Goal: Task Accomplishment & Management: Use online tool/utility

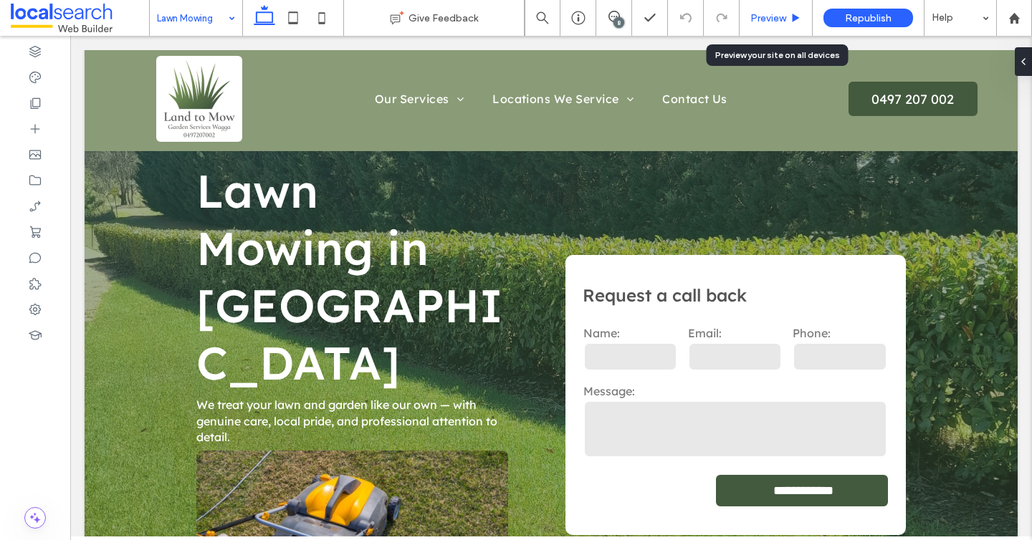
click at [783, 11] on div "Preview" at bounding box center [776, 18] width 73 height 36
click at [774, 30] on div "Preview" at bounding box center [776, 18] width 73 height 36
click at [771, 16] on span "Preview" at bounding box center [768, 18] width 36 height 12
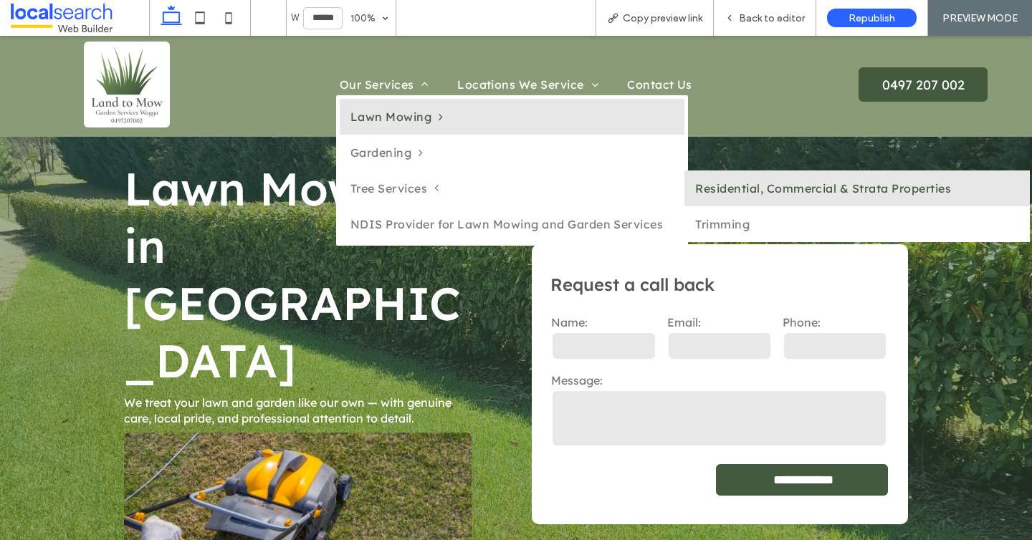
click at [709, 188] on link "Residential, Commercial & Strata Properties" at bounding box center [856, 189] width 345 height 36
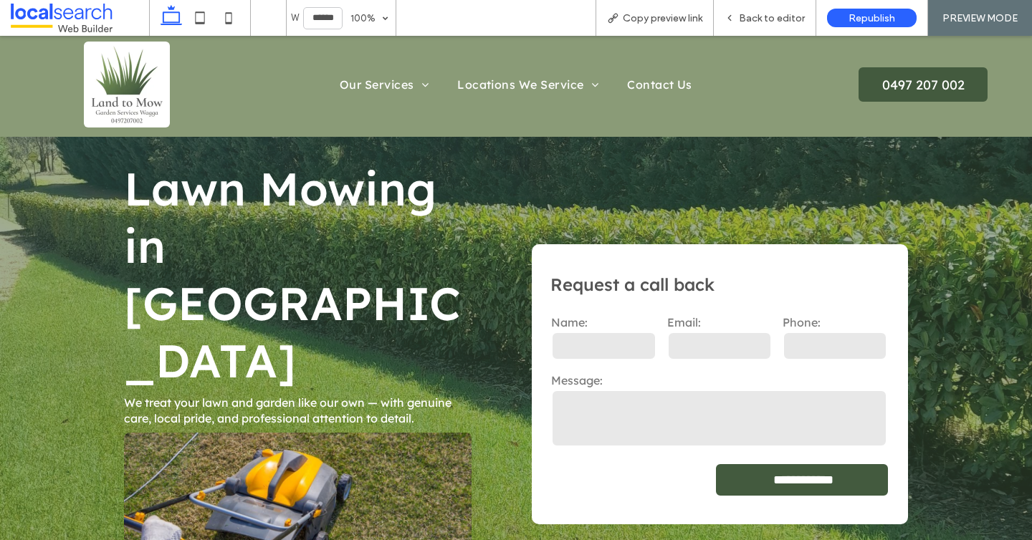
click at [592, 165] on div at bounding box center [516, 270] width 1032 height 540
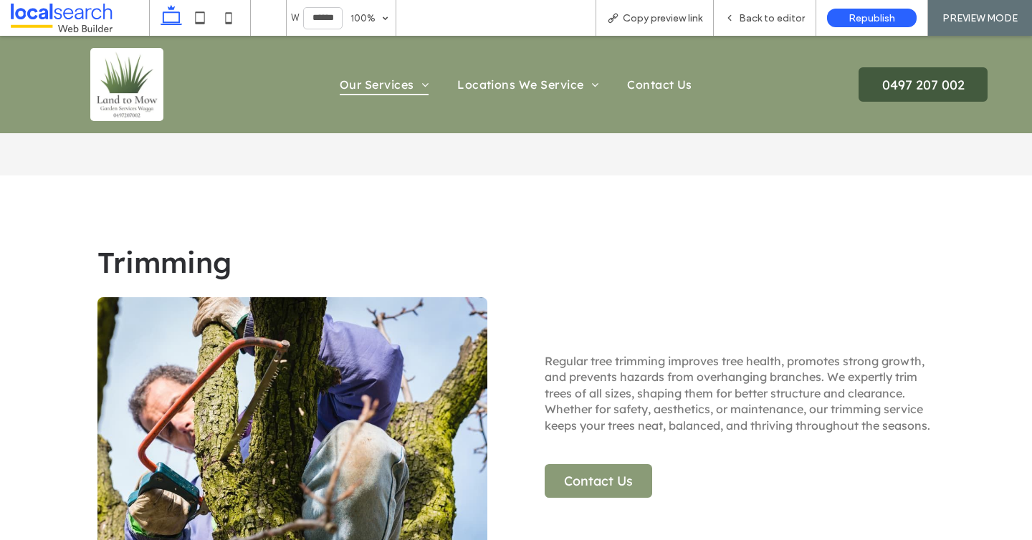
scroll to position [1516, 0]
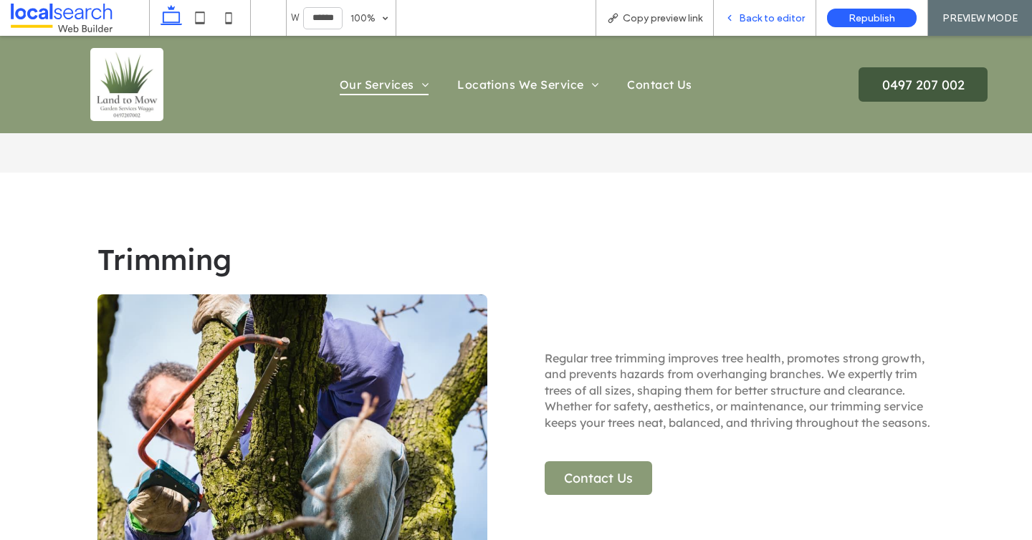
click at [788, 12] on span "Back to editor" at bounding box center [772, 18] width 66 height 12
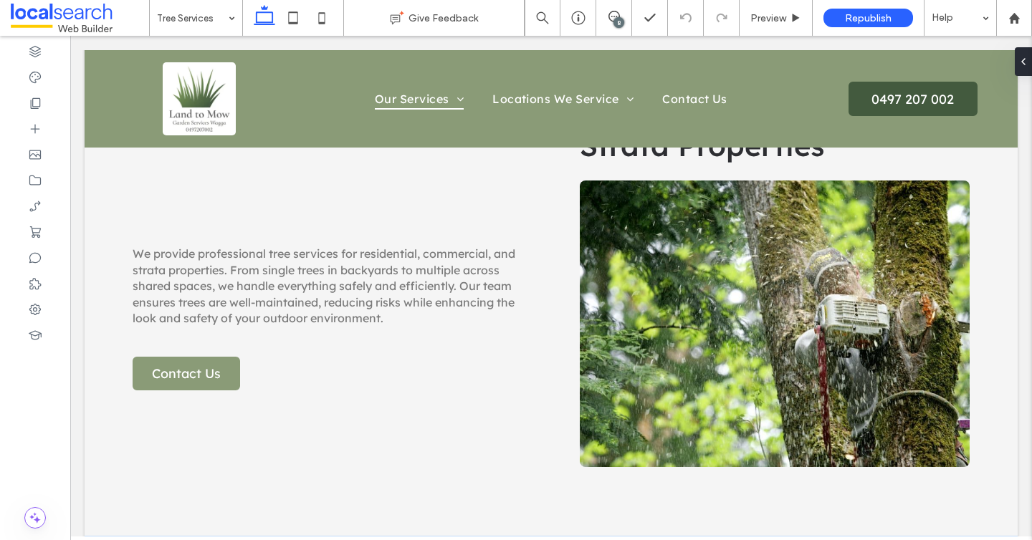
scroll to position [1165, 0]
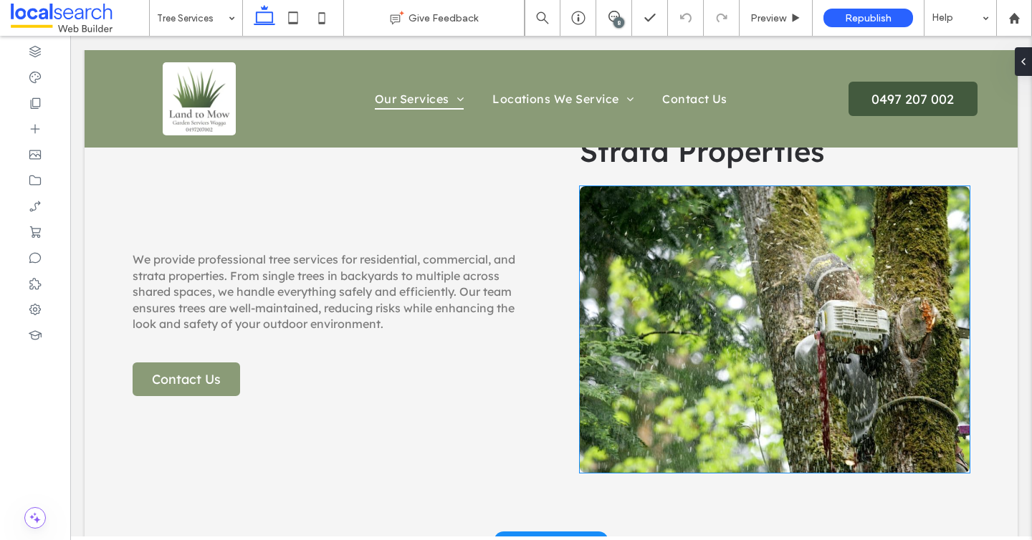
click at [815, 267] on link at bounding box center [775, 329] width 390 height 287
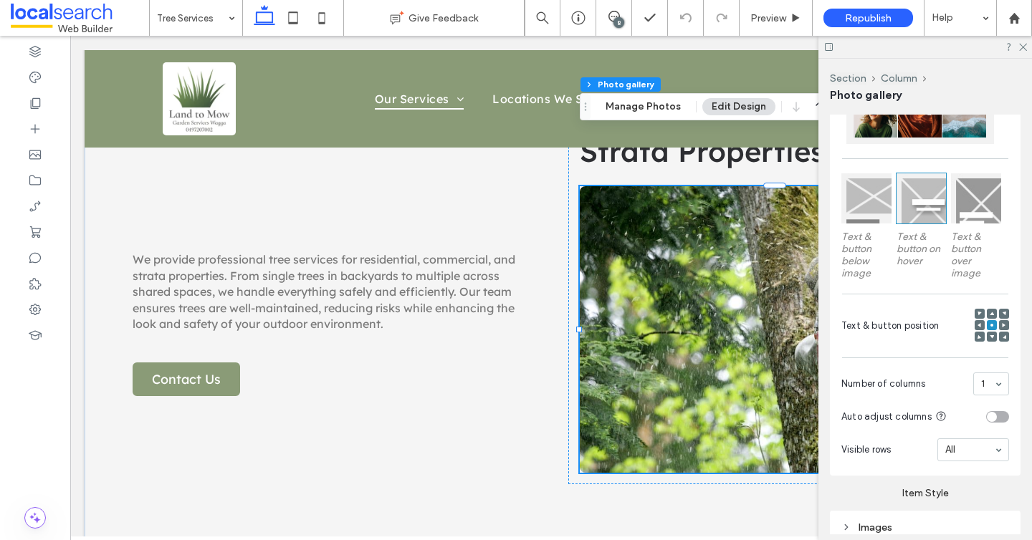
scroll to position [527, 0]
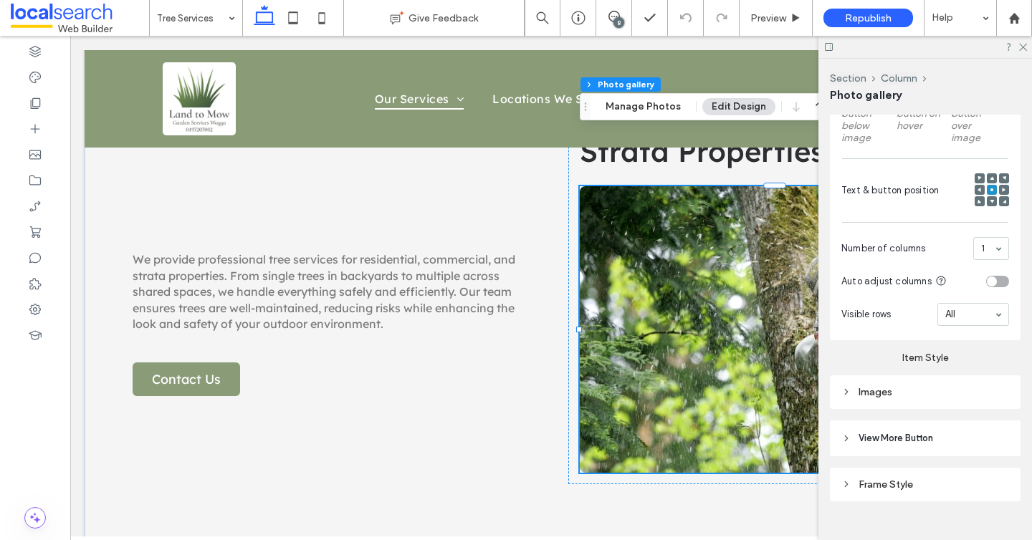
click at [865, 409] on div "Layout Content display for desktop only Text & button below image Text & button…" at bounding box center [925, 157] width 191 height 689
click at [862, 401] on div "Images" at bounding box center [925, 393] width 191 height 34
click at [878, 395] on div "Images" at bounding box center [925, 392] width 168 height 12
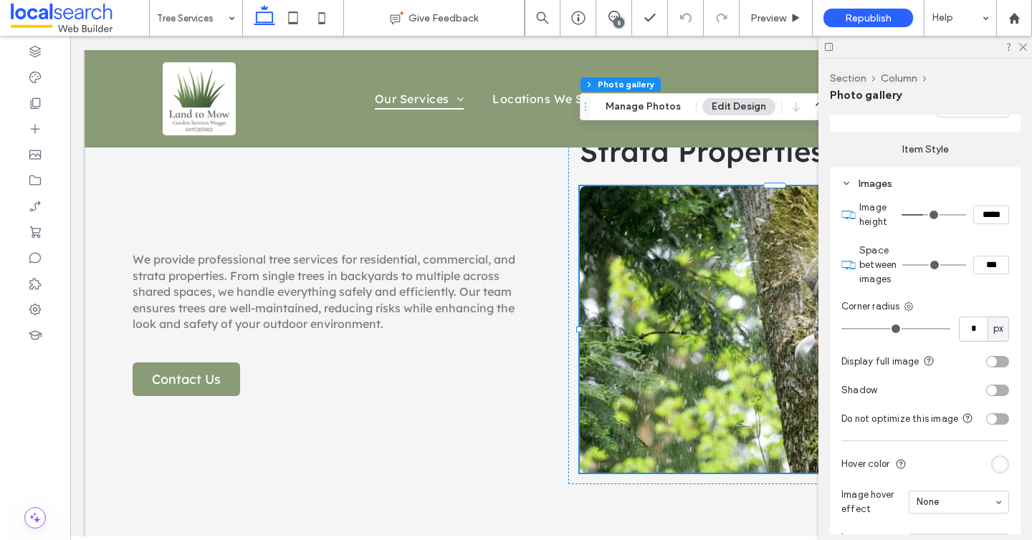
scroll to position [788, 0]
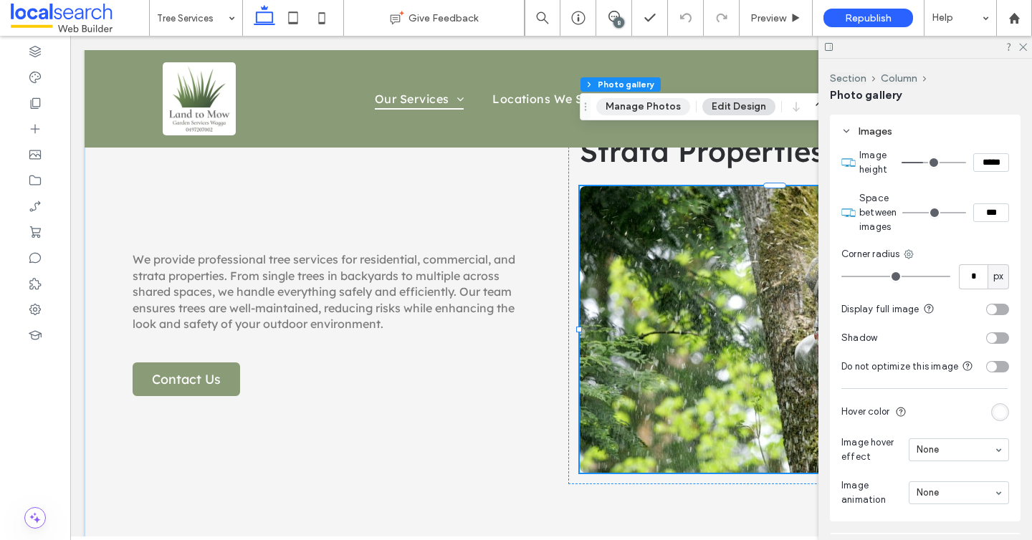
click at [659, 101] on button "Manage Photos" at bounding box center [643, 106] width 94 height 17
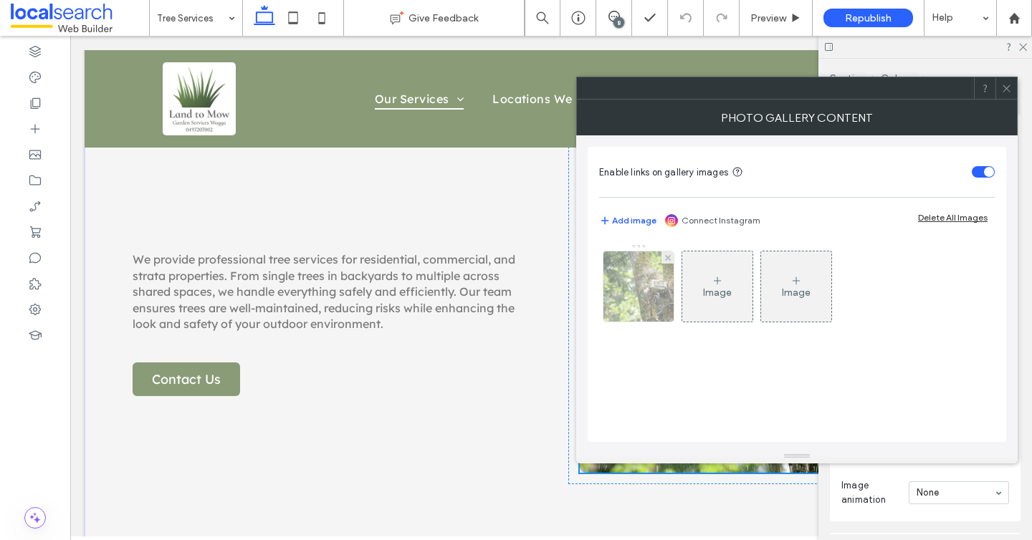
click at [630, 264] on div at bounding box center [638, 287] width 70 height 70
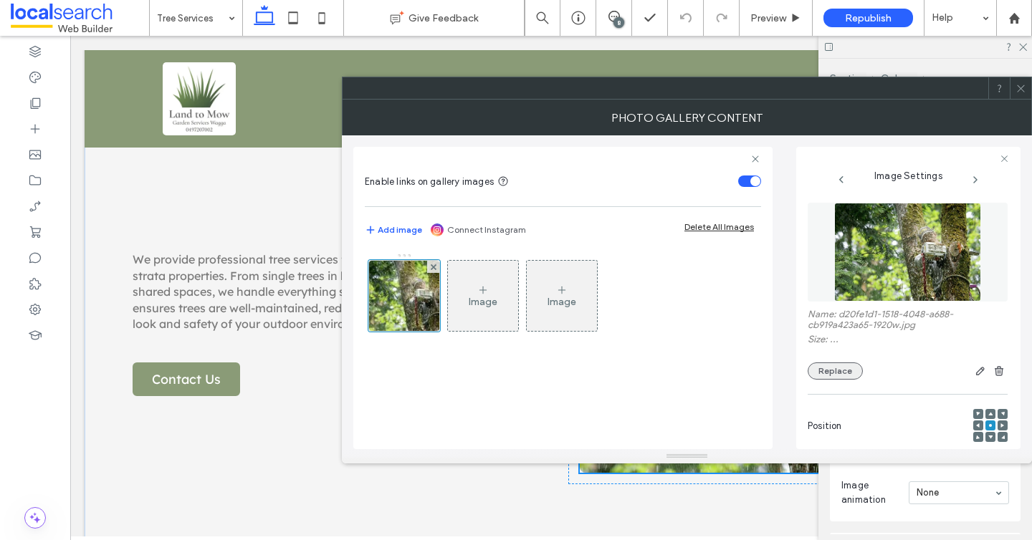
click at [833, 375] on button "Replace" at bounding box center [835, 371] width 55 height 17
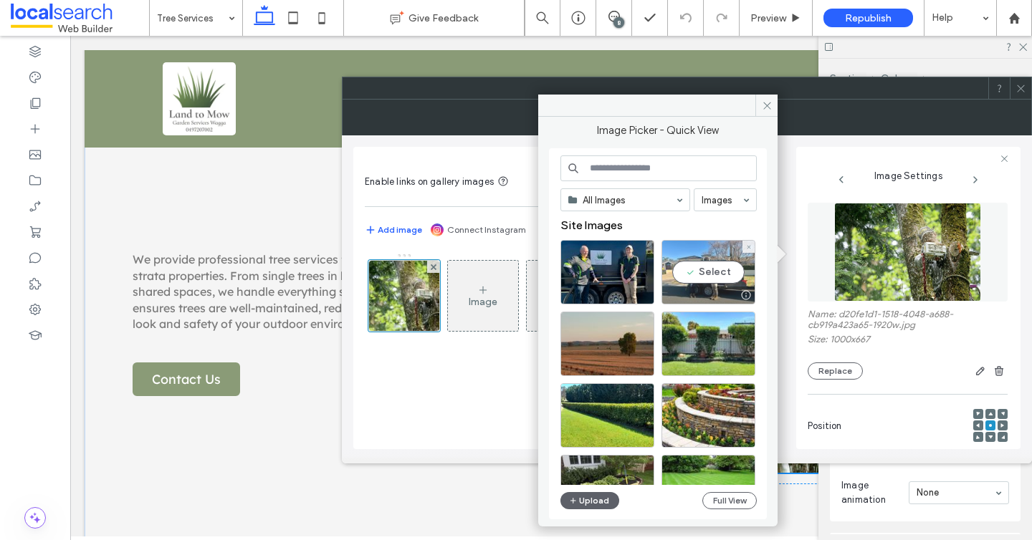
click at [710, 271] on div "Select" at bounding box center [708, 272] width 94 height 64
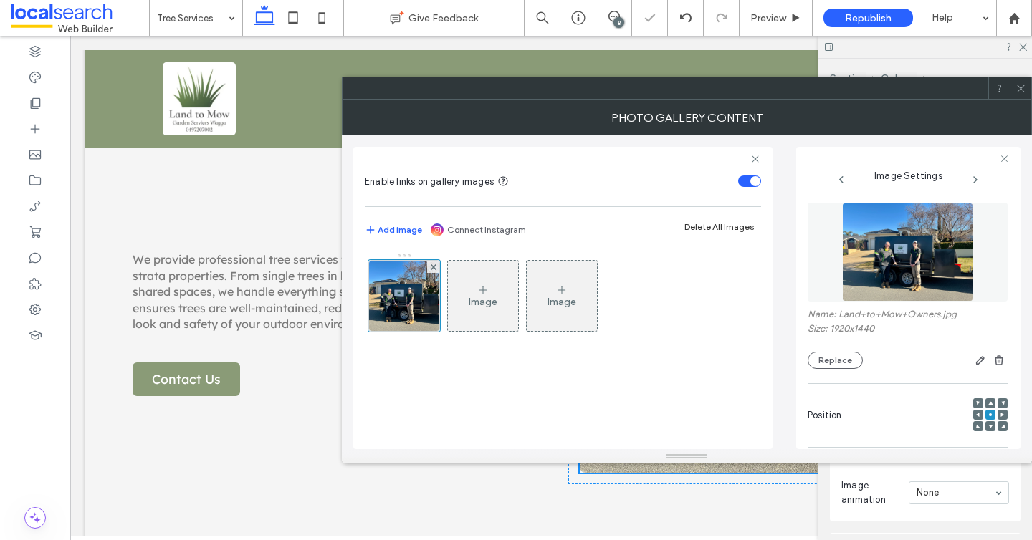
click at [1024, 92] on icon at bounding box center [1021, 88] width 11 height 11
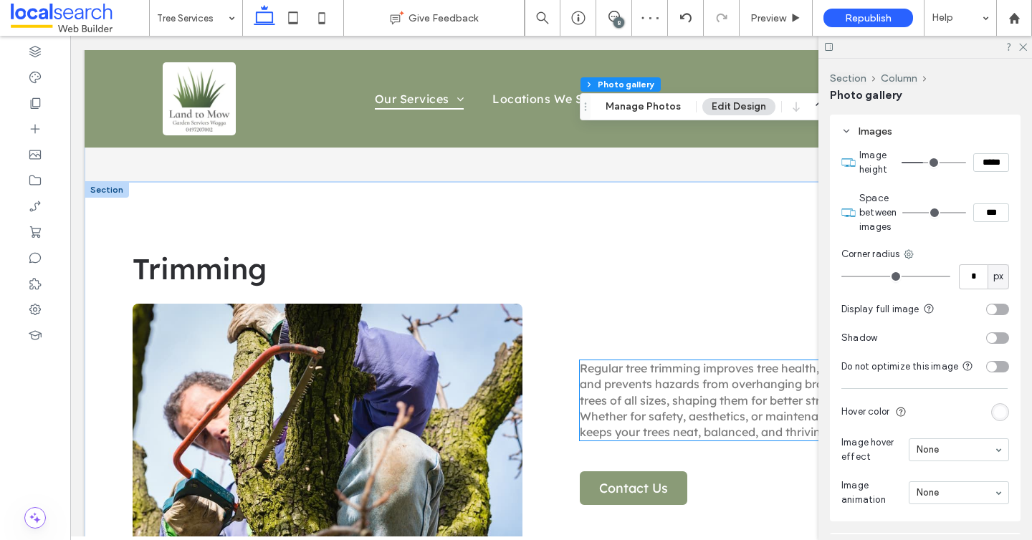
scroll to position [1531, 0]
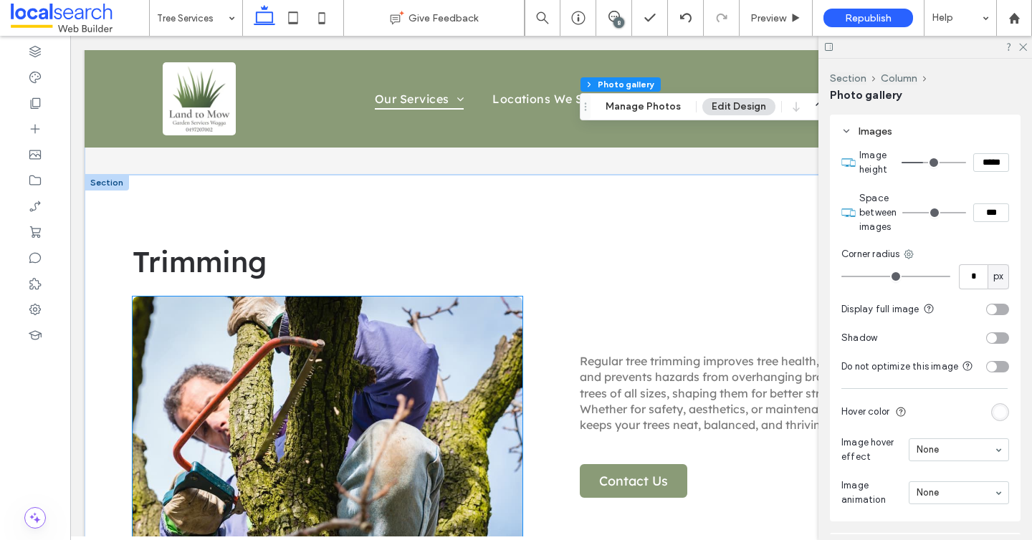
click at [497, 351] on link at bounding box center [328, 440] width 390 height 287
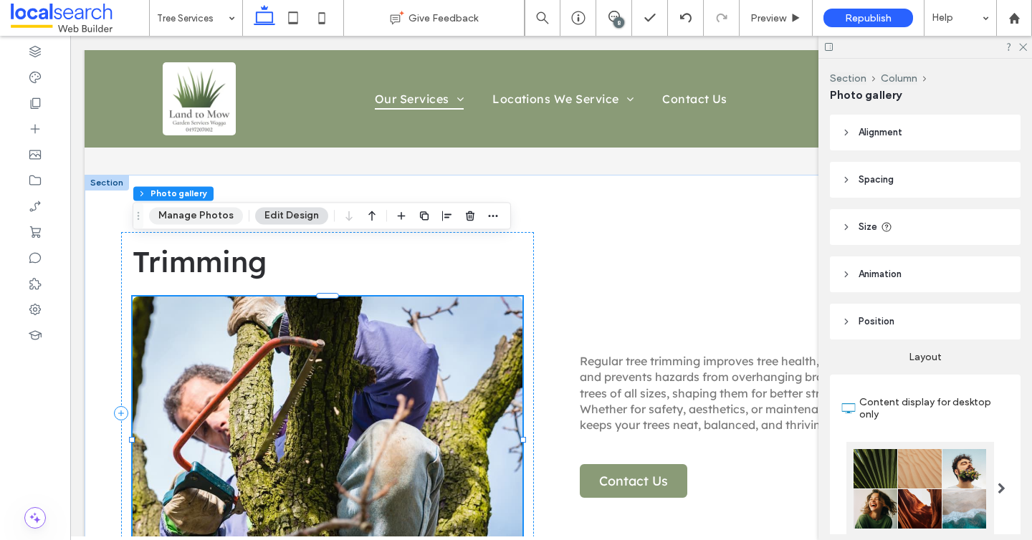
click at [219, 216] on button "Manage Photos" at bounding box center [196, 215] width 94 height 17
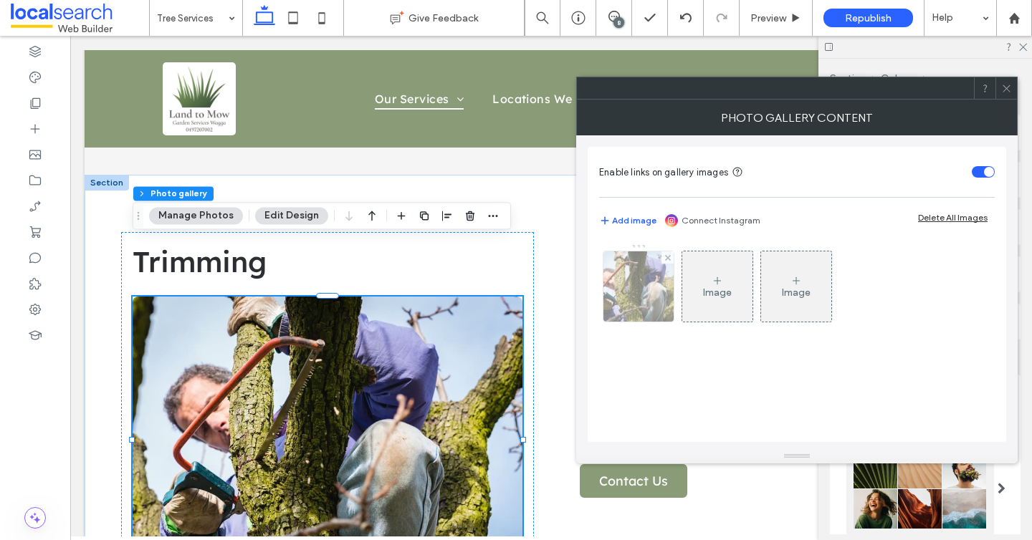
click at [631, 305] on img at bounding box center [639, 287] width 106 height 70
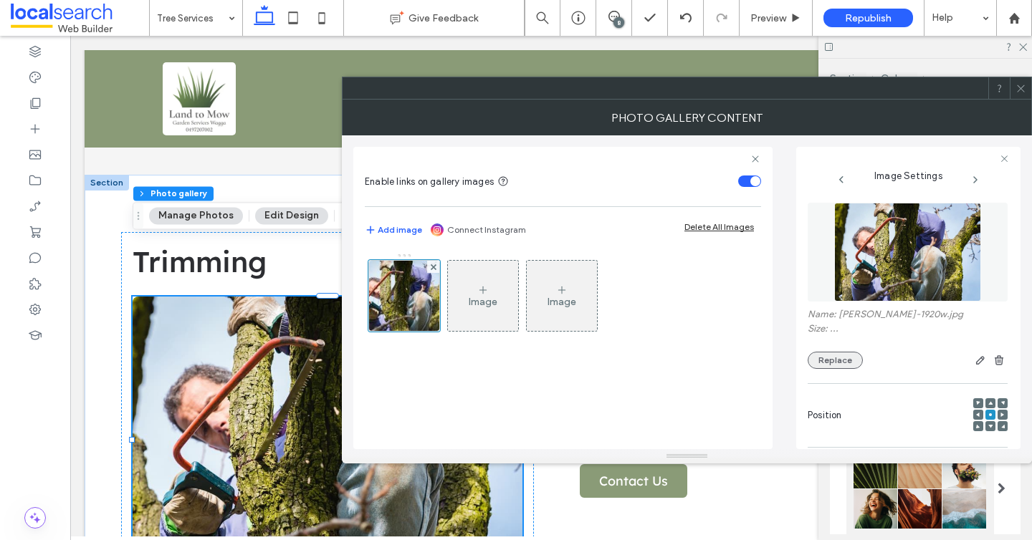
click at [842, 364] on button "Replace" at bounding box center [835, 360] width 55 height 17
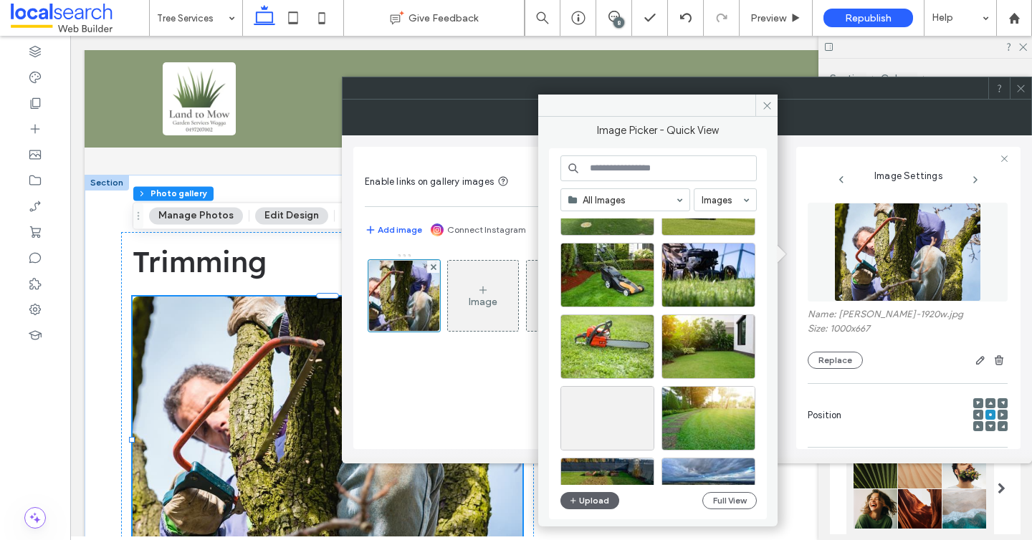
scroll to position [1099, 0]
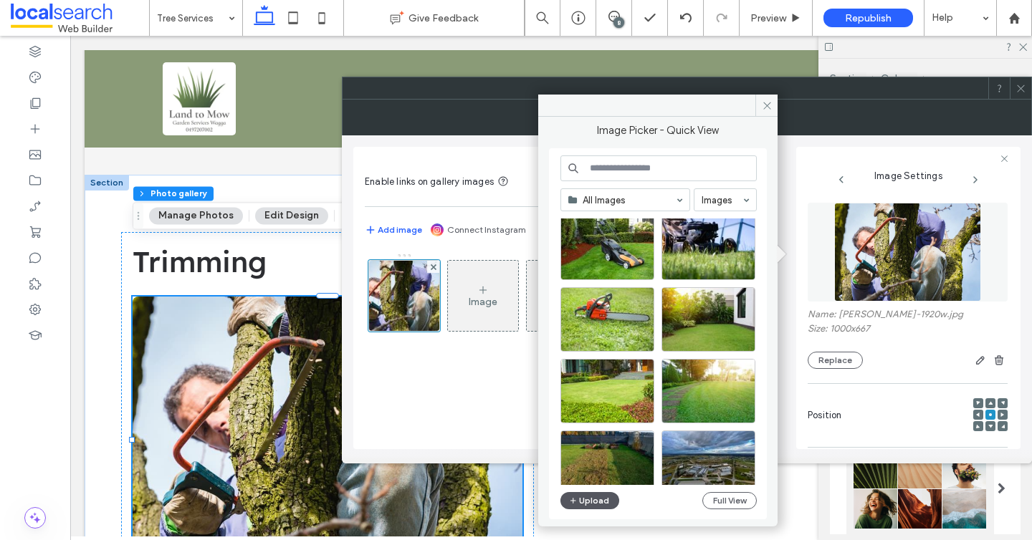
click at [578, 499] on button "Upload" at bounding box center [589, 500] width 59 height 17
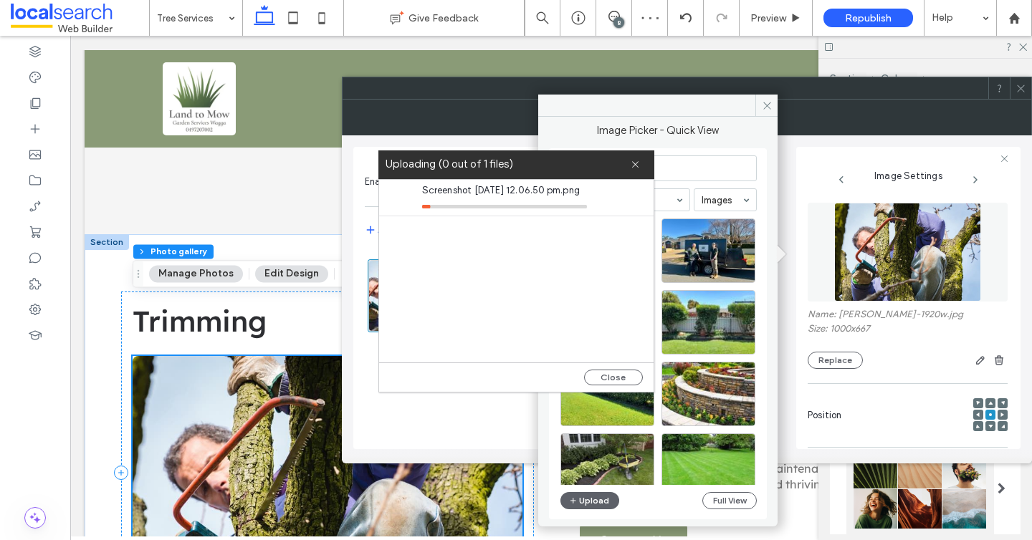
scroll to position [1463, 0]
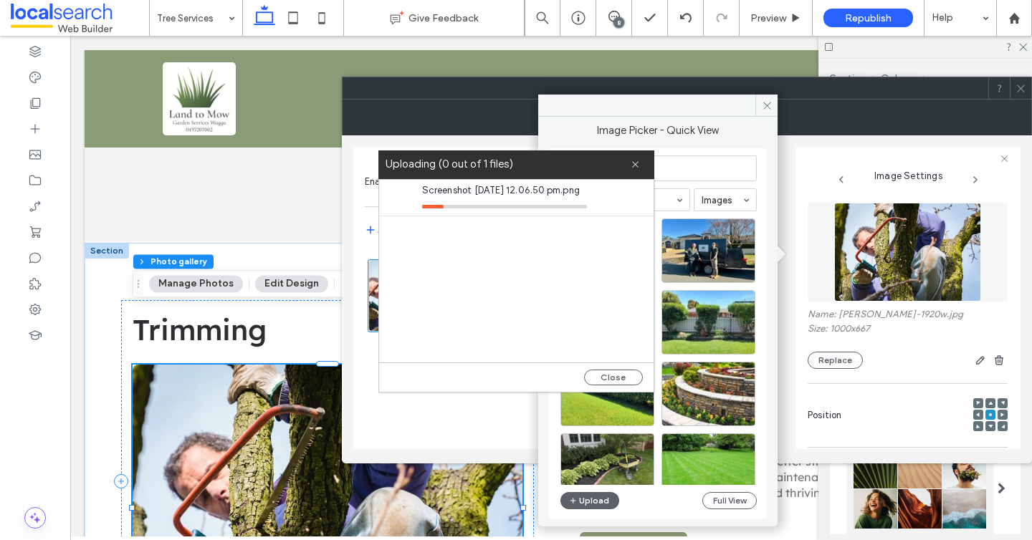
click at [1018, 100] on div "Photo Gallery Content" at bounding box center [687, 118] width 690 height 36
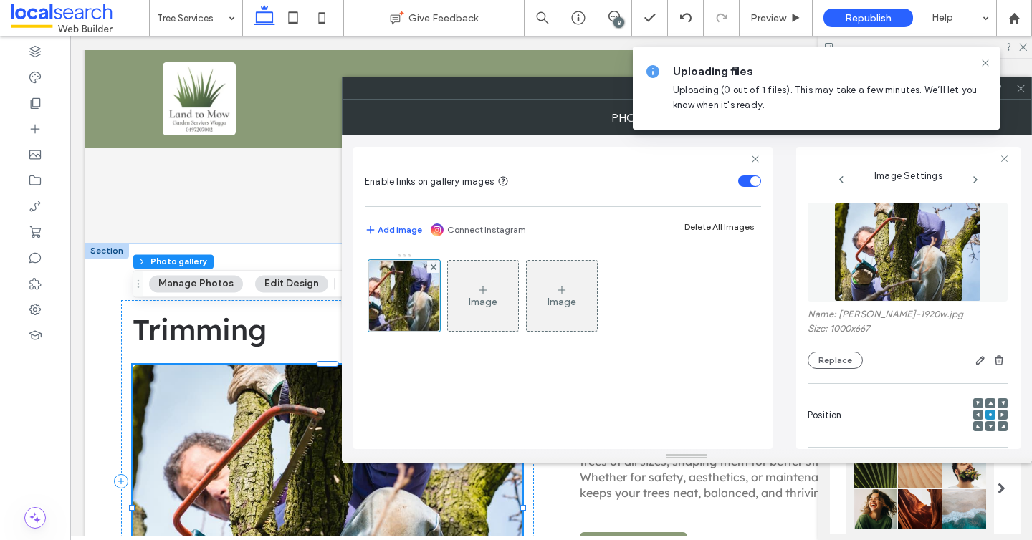
click at [1021, 96] on span at bounding box center [1021, 87] width 11 height 21
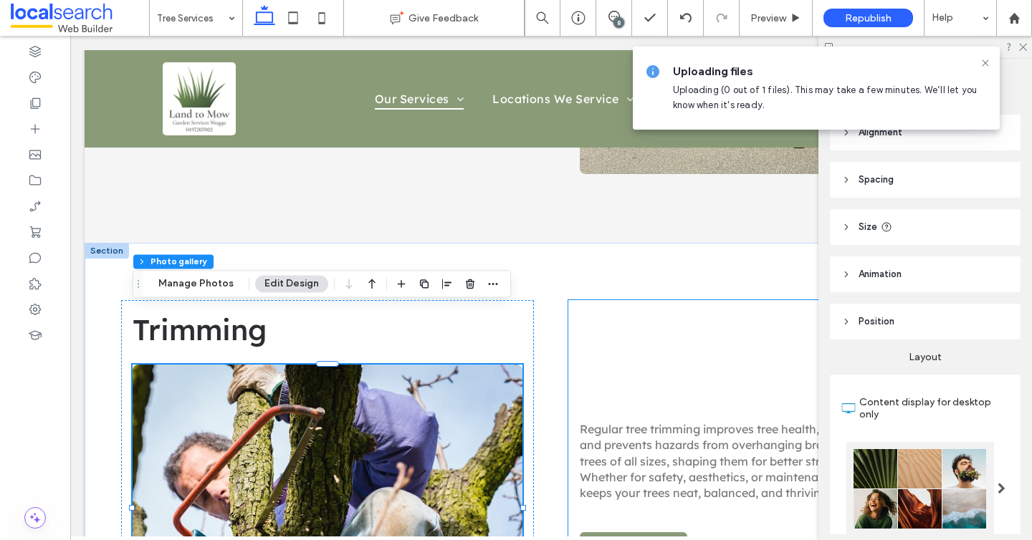
click at [677, 300] on div "Regular tree trimming improves tree health, promotes strong growth, and prevent…" at bounding box center [774, 481] width 413 height 363
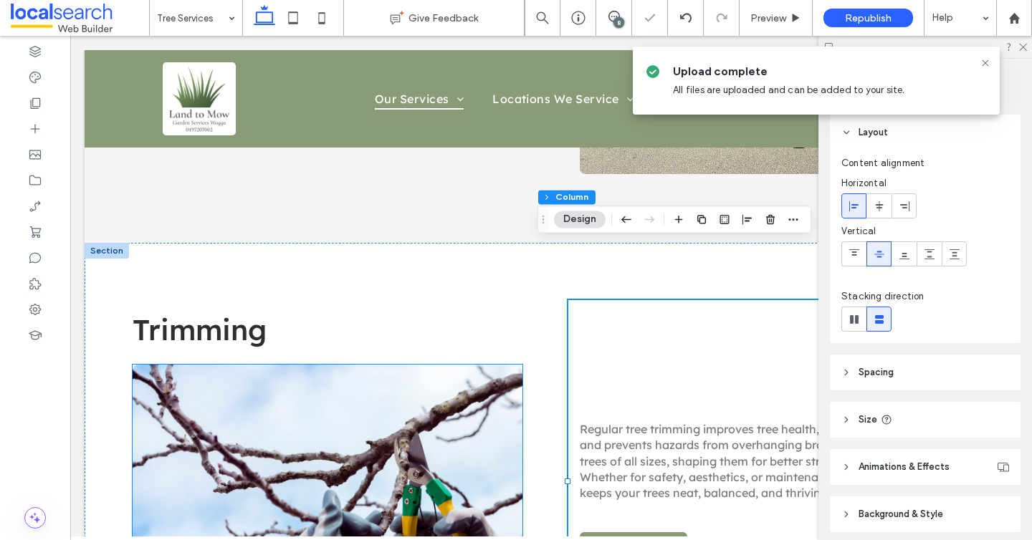
click at [394, 398] on link at bounding box center [328, 508] width 390 height 287
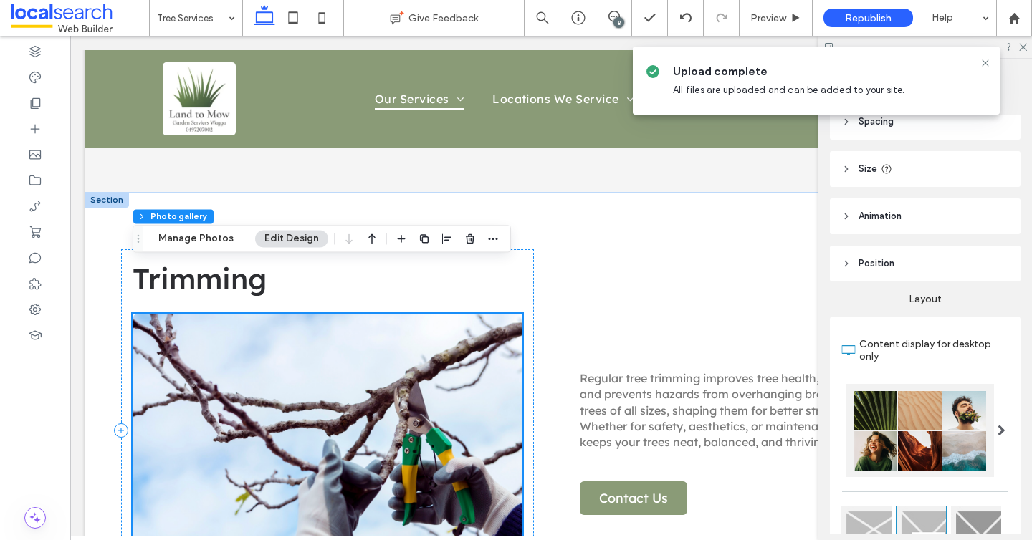
scroll to position [1507, 0]
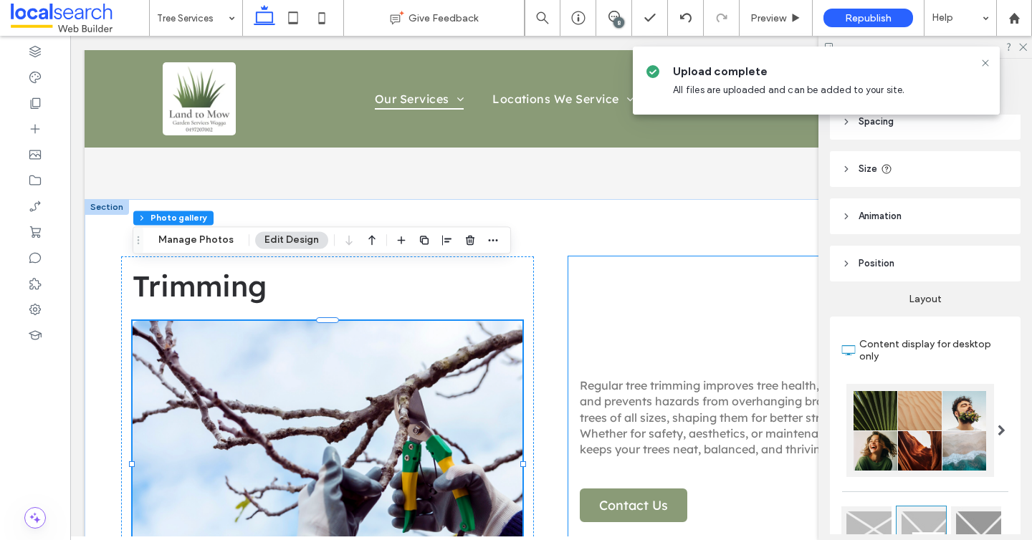
click at [608, 262] on div "Regular tree trimming improves tree health, promotes strong growth, and prevent…" at bounding box center [774, 438] width 413 height 363
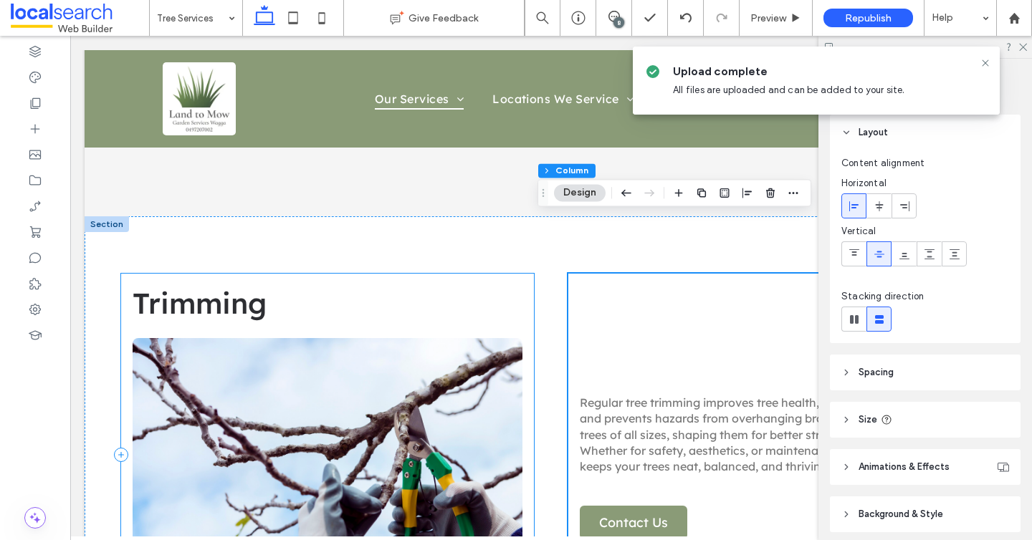
scroll to position [1455, 0]
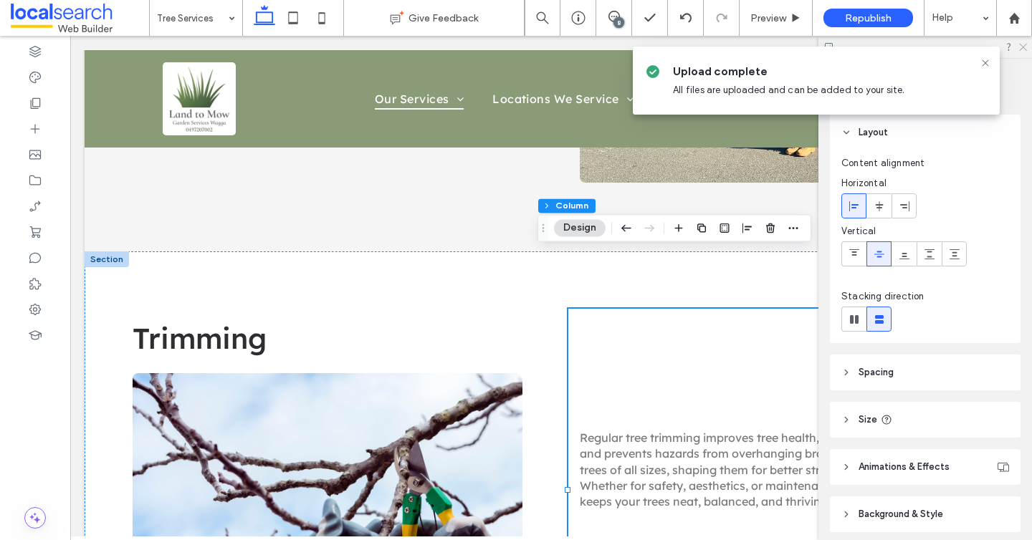
click at [1023, 48] on icon at bounding box center [1022, 46] width 9 height 9
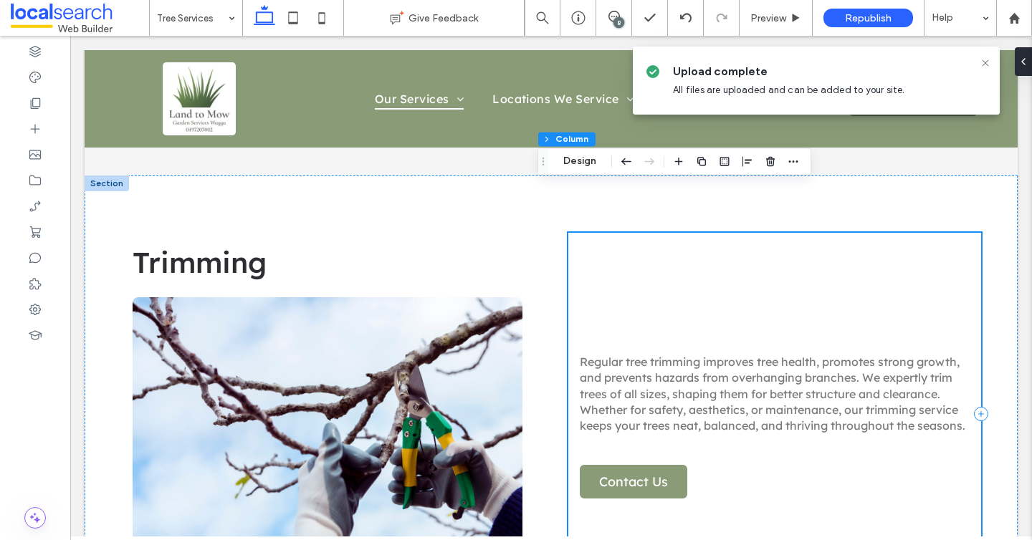
scroll to position [1536, 0]
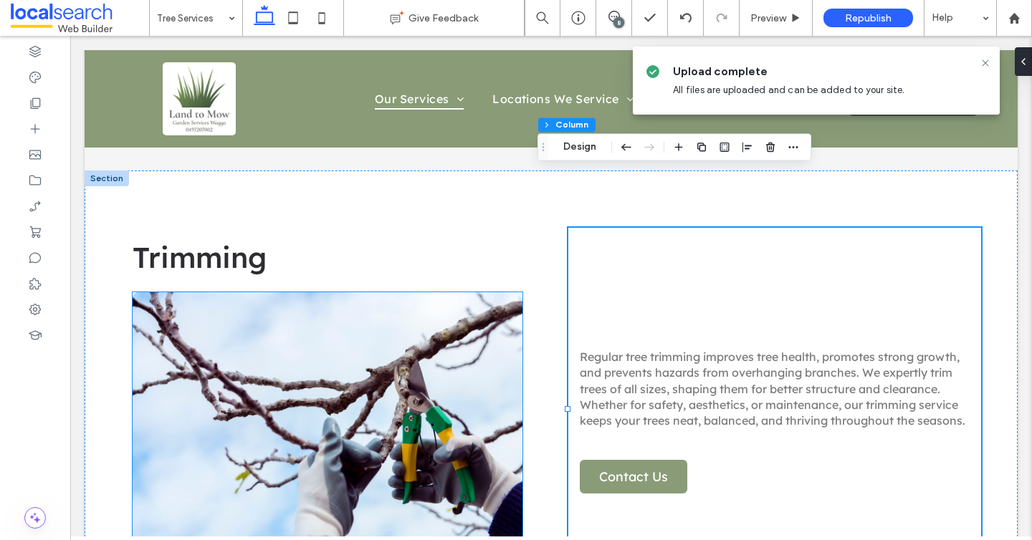
click at [316, 292] on link at bounding box center [328, 435] width 390 height 287
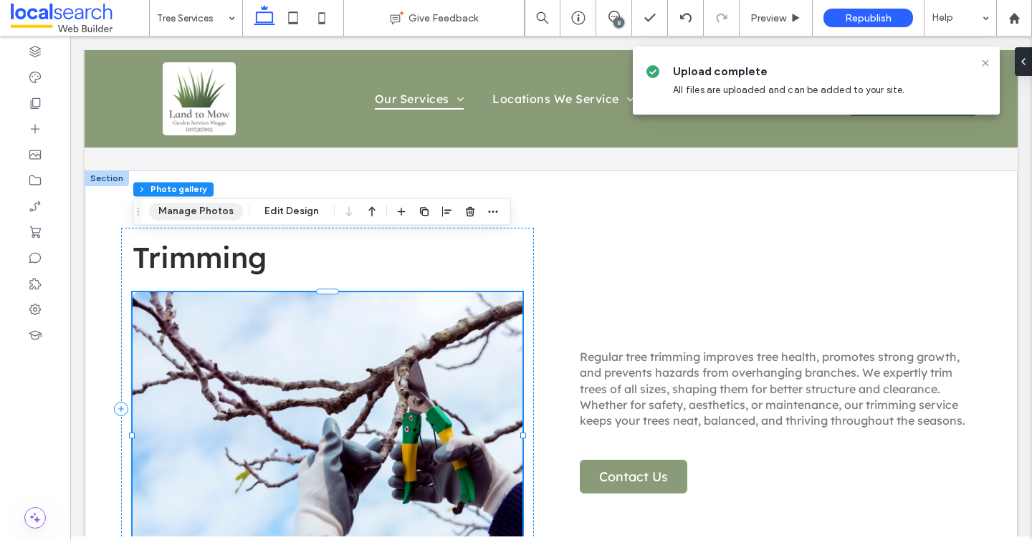
click at [218, 211] on button "Manage Photos" at bounding box center [196, 211] width 94 height 17
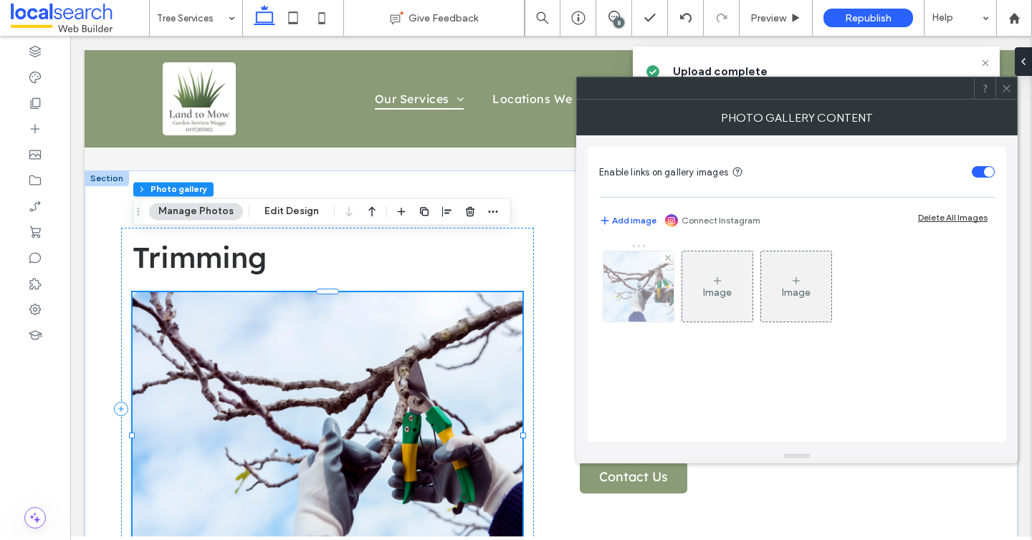
click at [645, 279] on img at bounding box center [638, 287] width 107 height 70
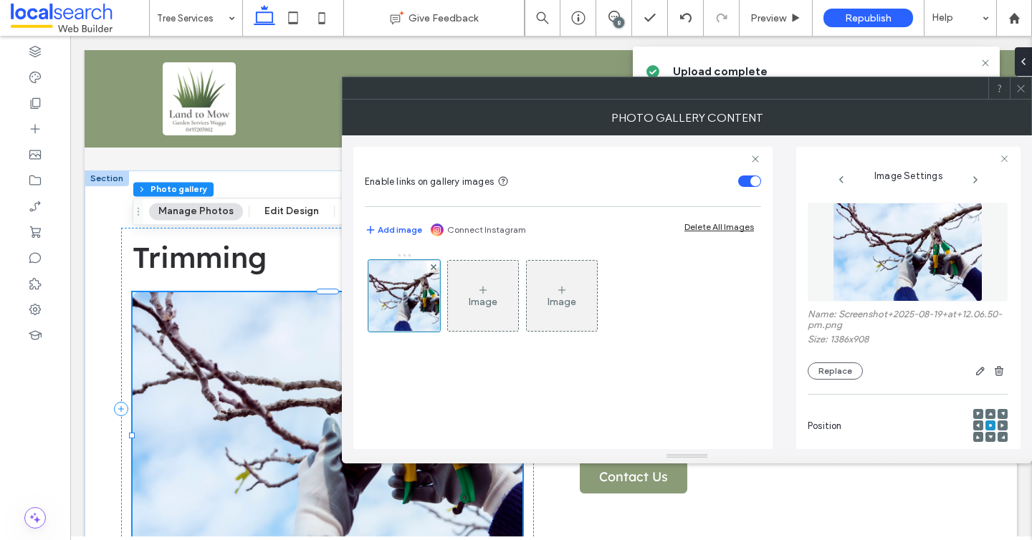
click at [833, 384] on div "Name: Screenshot+2025-08-19+at+12.06.50-pm.png Size: 1386x908 Replace" at bounding box center [908, 291] width 200 height 191
click at [822, 371] on button "Replace" at bounding box center [835, 371] width 55 height 17
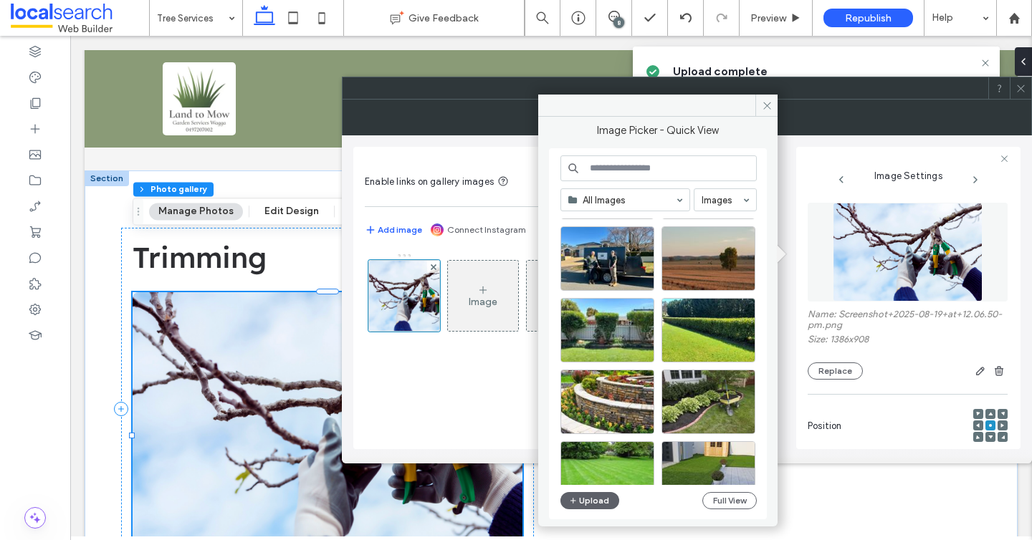
scroll to position [84, 0]
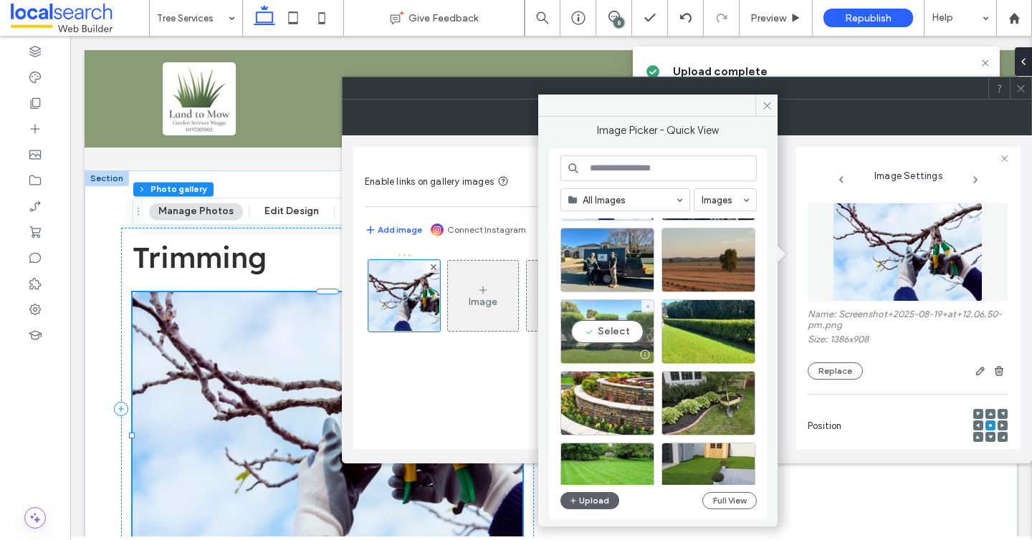
click at [625, 333] on div "Select" at bounding box center [607, 332] width 94 height 64
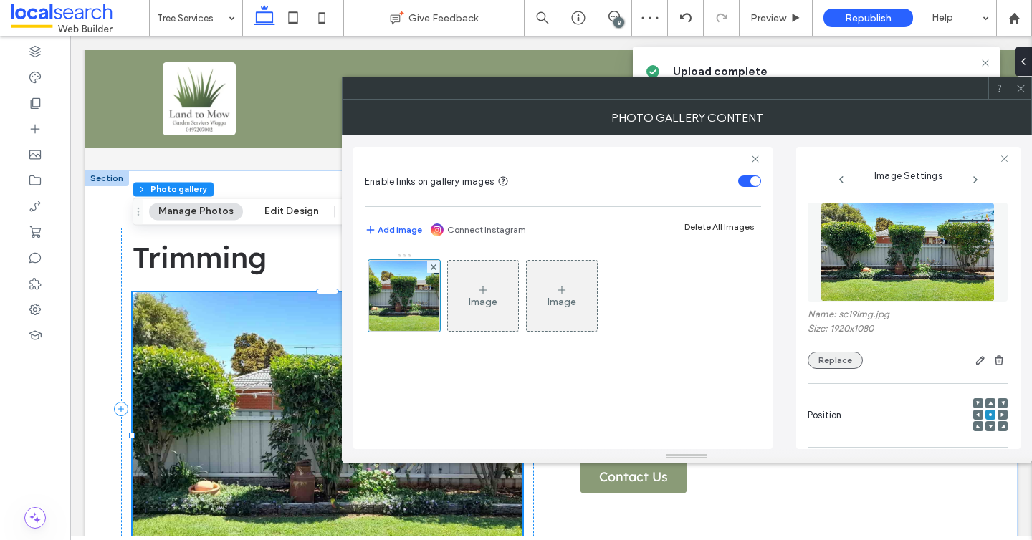
click at [837, 360] on button "Replace" at bounding box center [835, 360] width 55 height 17
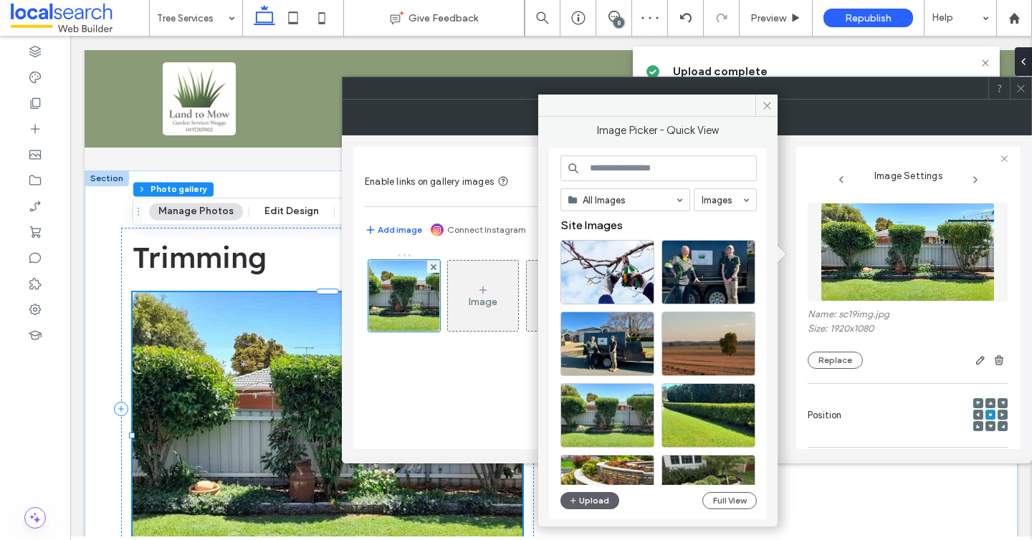
click at [1023, 95] on span at bounding box center [1021, 87] width 11 height 21
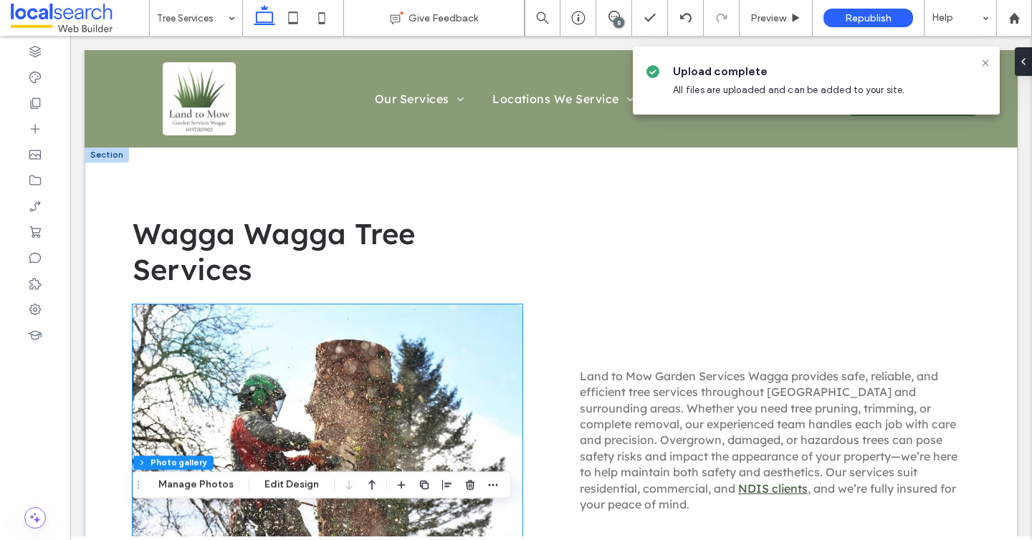
scroll to position [534, 0]
click at [378, 343] on link at bounding box center [328, 447] width 390 height 287
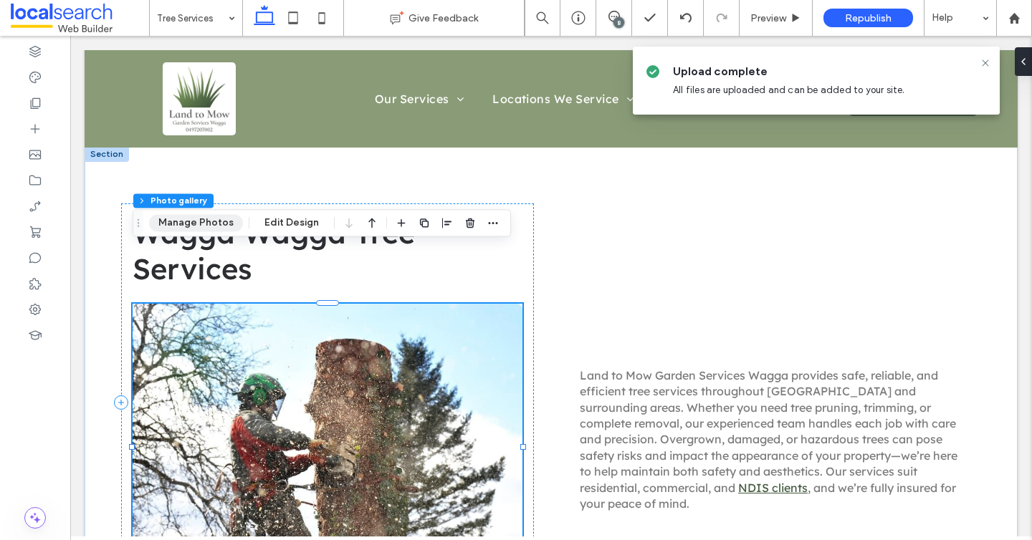
click at [224, 217] on button "Manage Photos" at bounding box center [196, 222] width 94 height 17
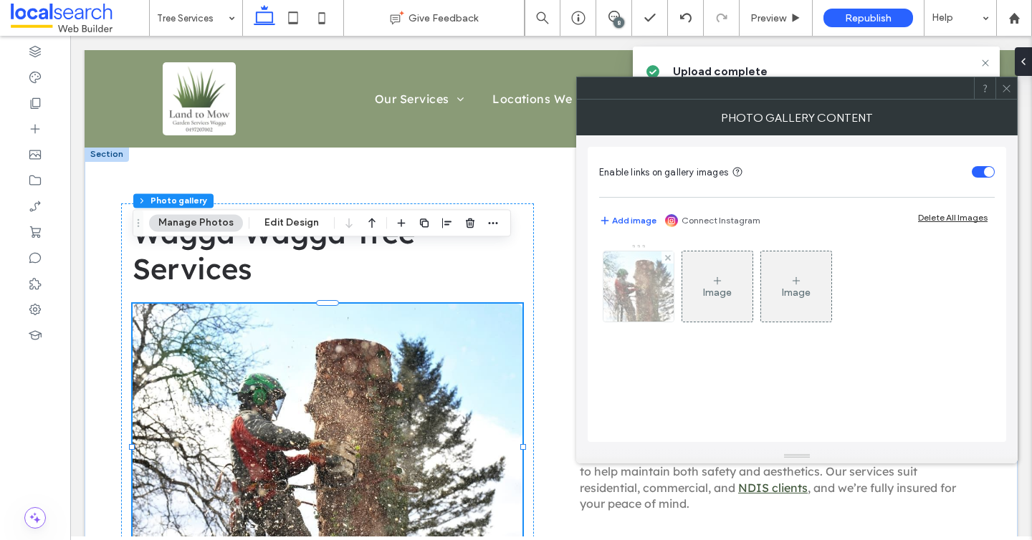
click at [651, 295] on img at bounding box center [639, 287] width 106 height 70
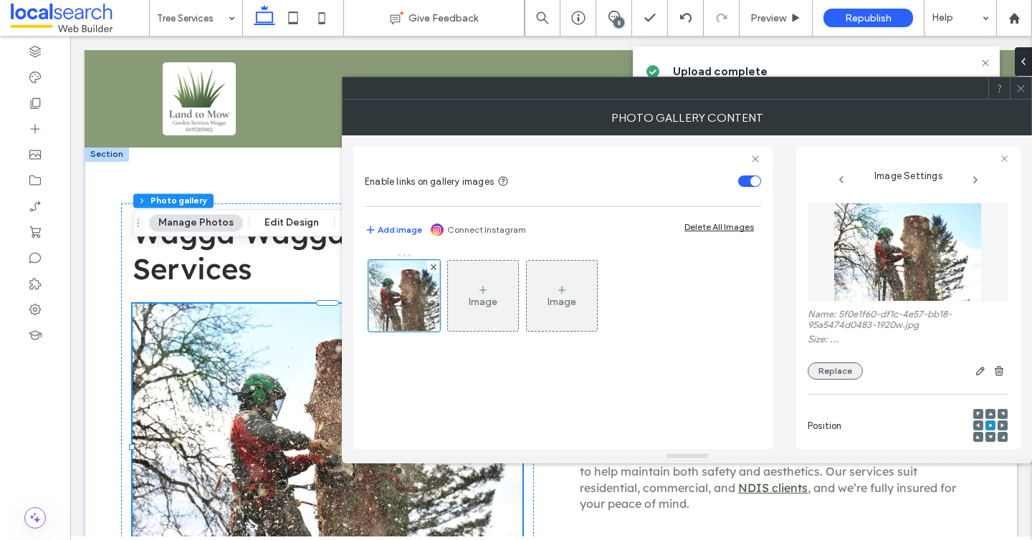
click at [836, 379] on button "Replace" at bounding box center [835, 371] width 55 height 17
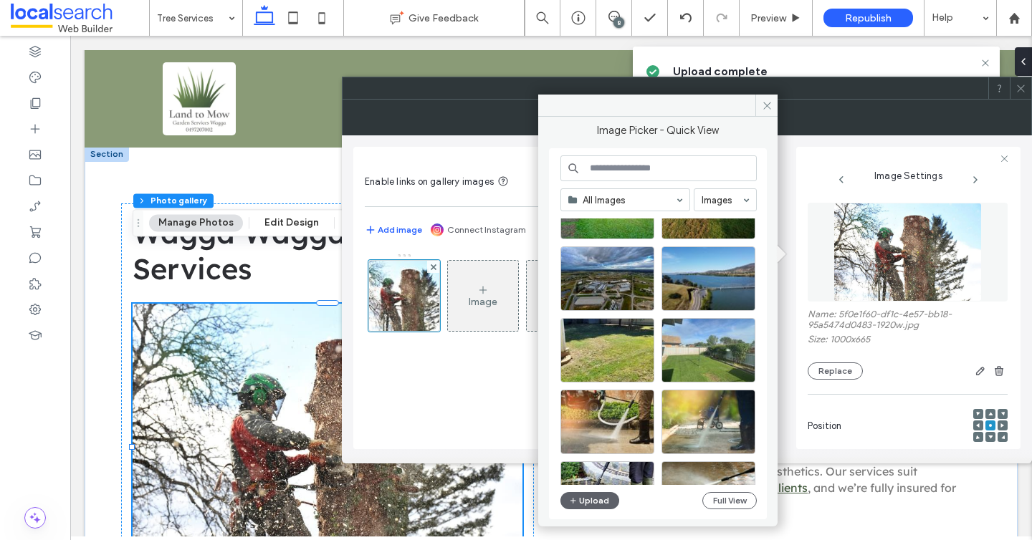
scroll to position [1354, 0]
click at [583, 506] on button "Upload" at bounding box center [589, 500] width 59 height 17
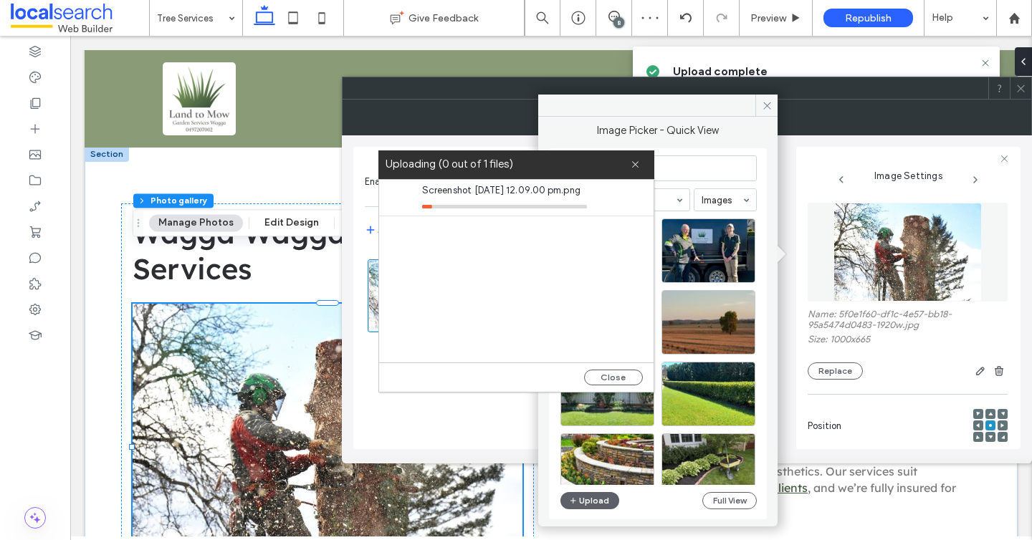
click at [1024, 87] on icon at bounding box center [1021, 88] width 11 height 11
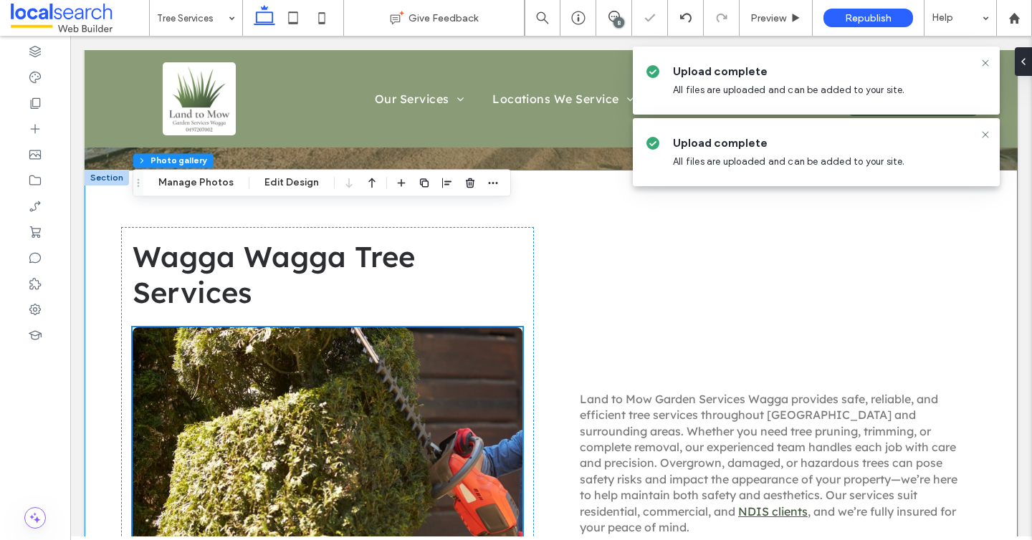
scroll to position [583, 0]
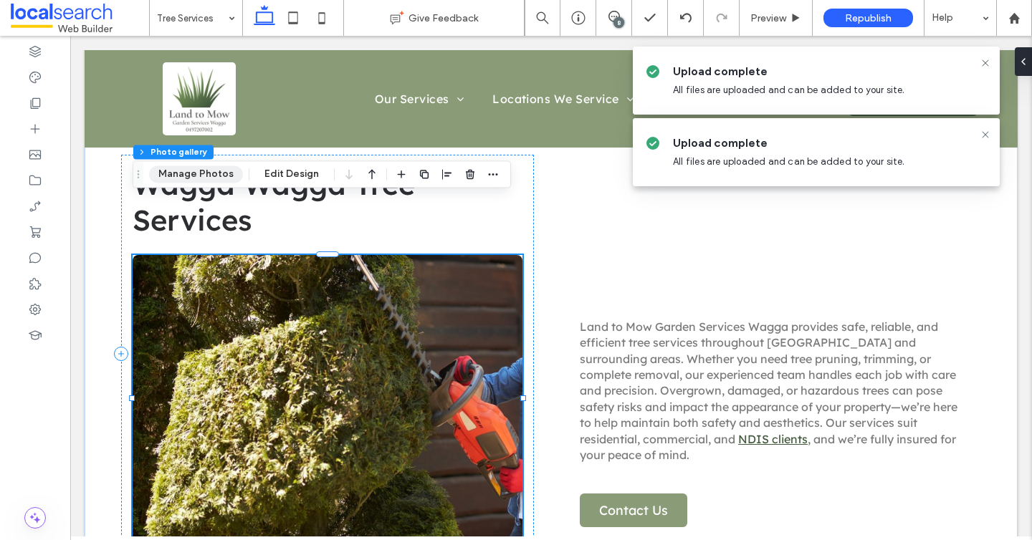
click at [219, 171] on button "Manage Photos" at bounding box center [196, 174] width 94 height 17
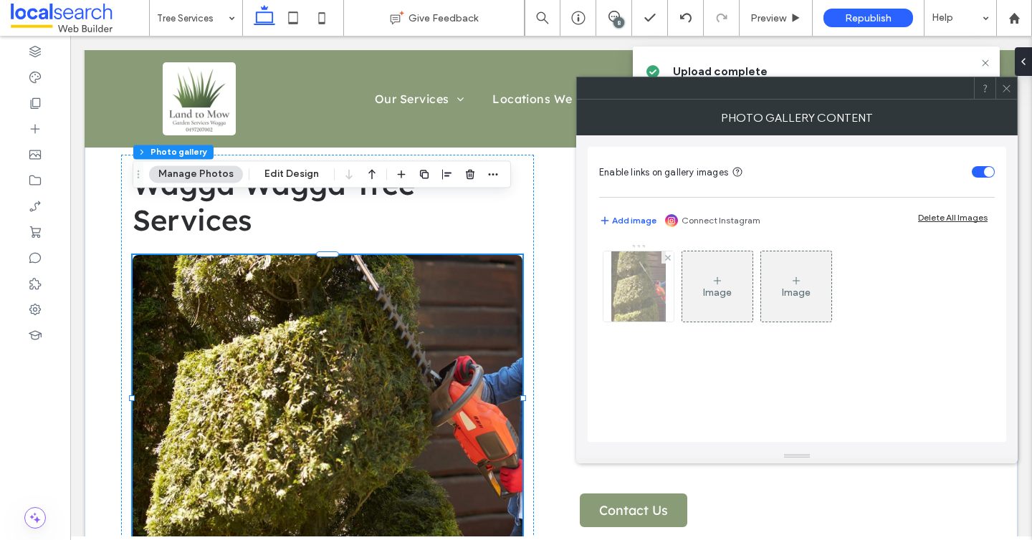
click at [661, 268] on img at bounding box center [638, 287] width 54 height 70
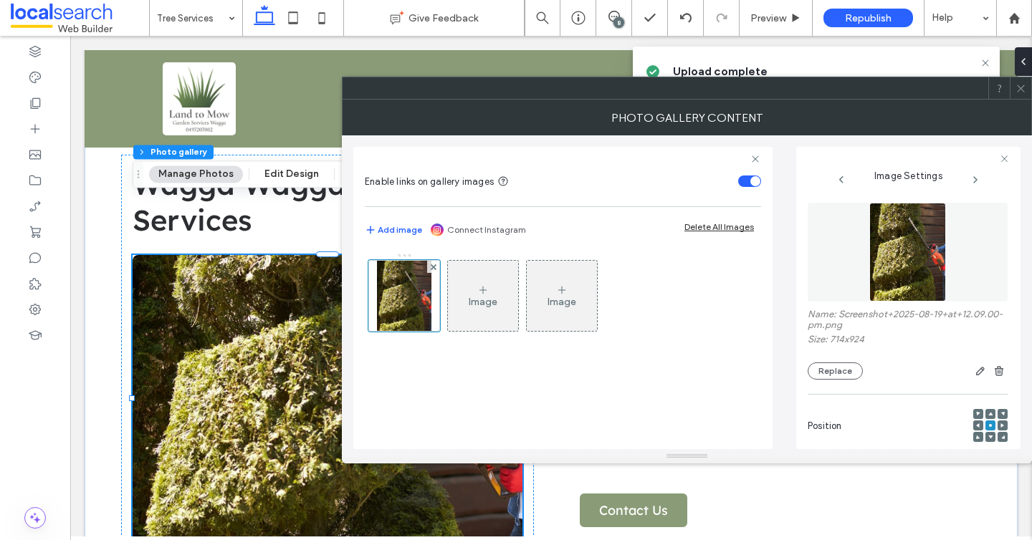
click at [987, 416] on div at bounding box center [990, 414] width 10 height 10
click at [987, 417] on div at bounding box center [990, 414] width 10 height 10
click at [987, 419] on div at bounding box center [990, 414] width 10 height 10
click at [988, 416] on use at bounding box center [990, 415] width 4 height 4
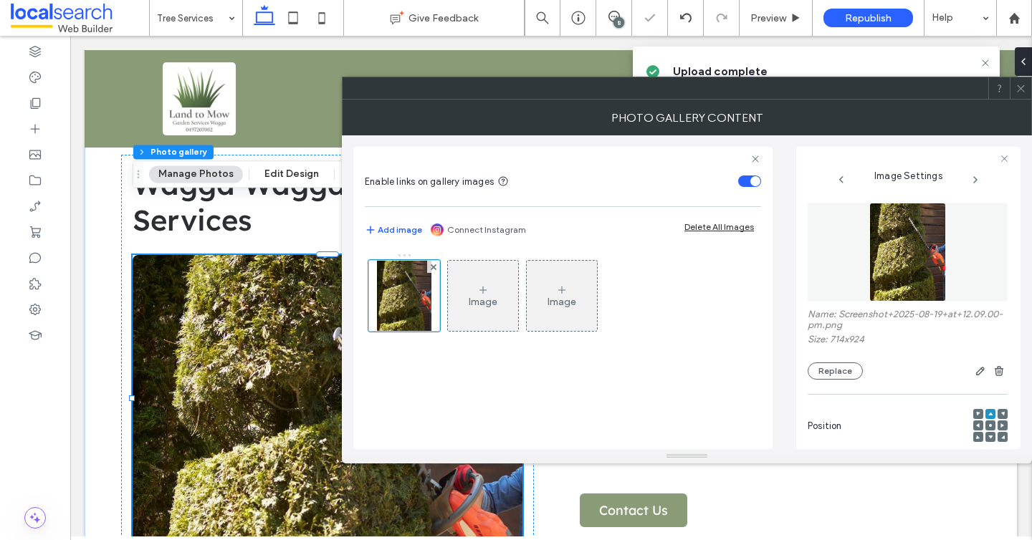
click at [988, 416] on use at bounding box center [990, 415] width 4 height 4
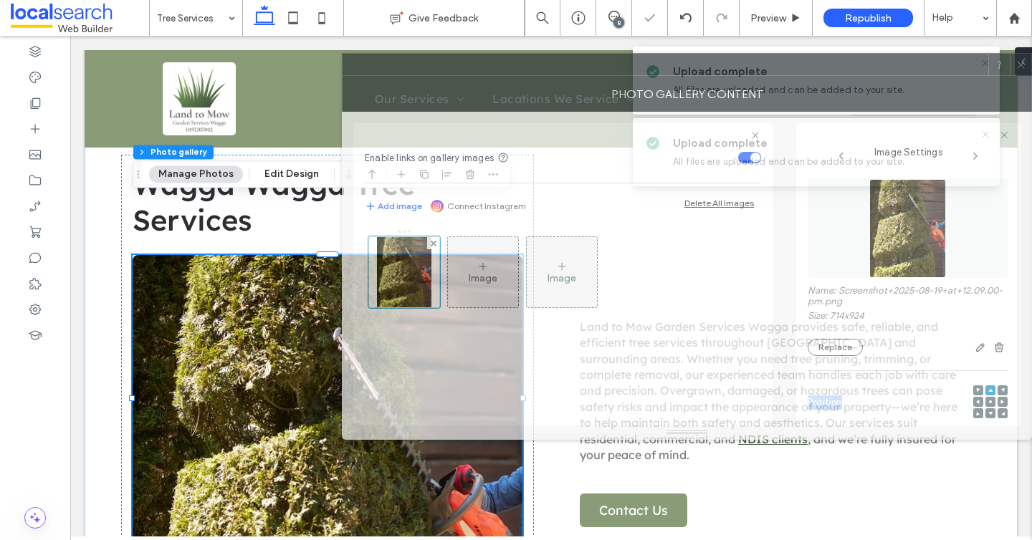
drag, startPoint x: 683, startPoint y: 86, endPoint x: 863, endPoint y: 49, distance: 183.7
click at [863, 54] on div at bounding box center [666, 64] width 646 height 21
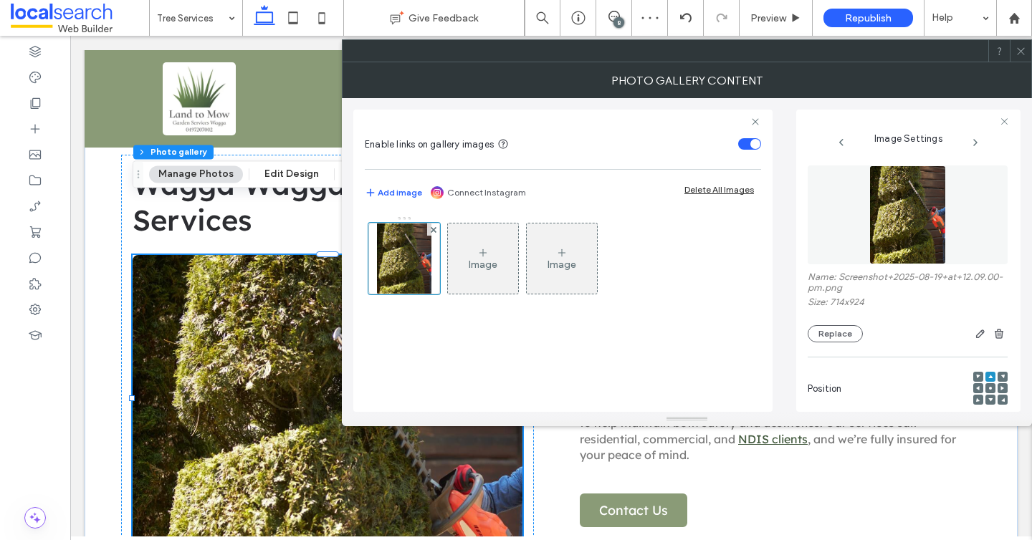
click at [1020, 52] on use at bounding box center [1020, 50] width 7 height 7
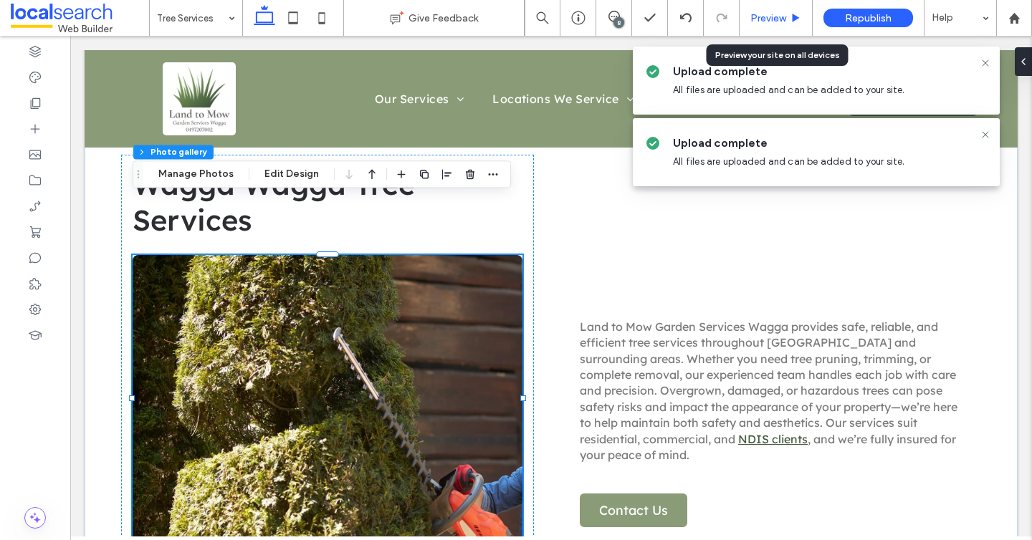
click at [794, 18] on use at bounding box center [796, 18] width 7 height 8
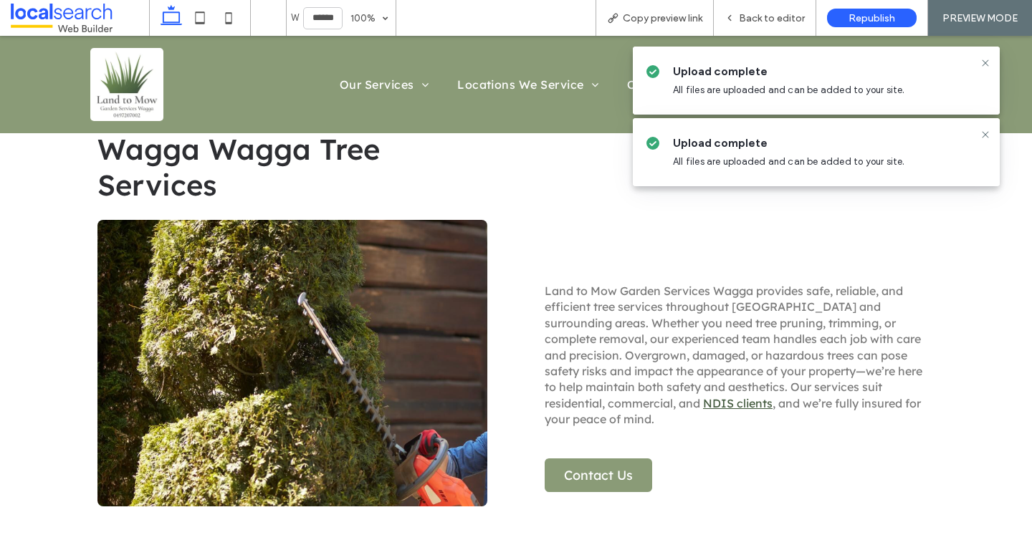
scroll to position [601, 0]
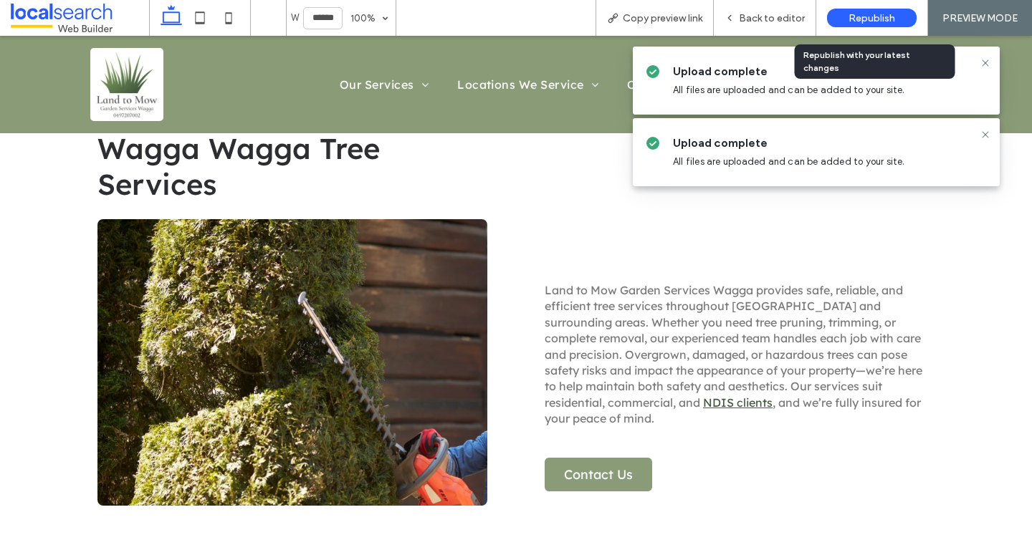
click at [860, 11] on div "Republish" at bounding box center [872, 18] width 90 height 19
